Goal: Task Accomplishment & Management: Manage account settings

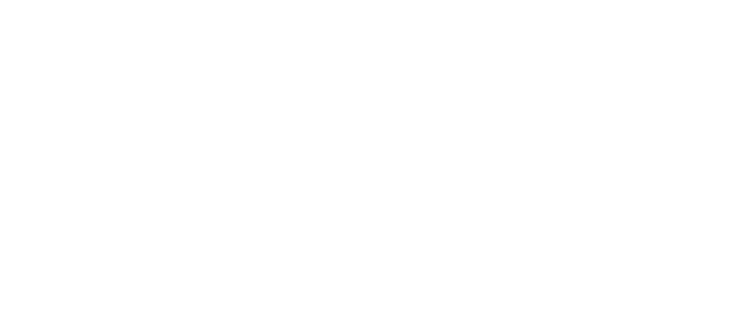
select select "*"
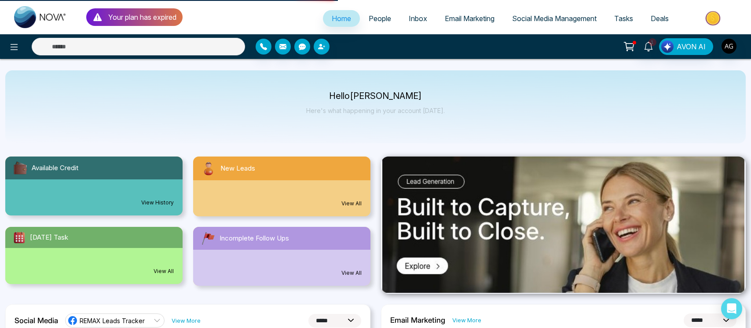
select select "***"
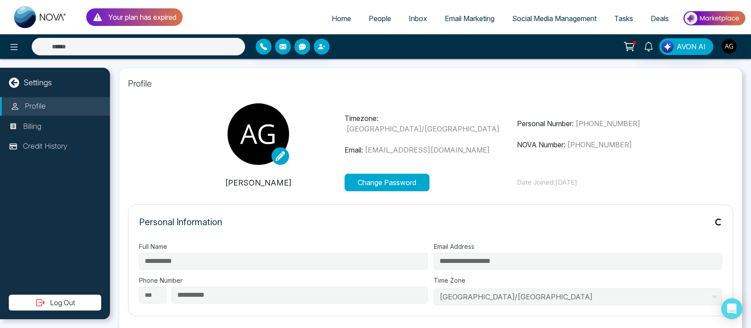
type input "**********"
